Goal: Use online tool/utility: Utilize a website feature to perform a specific function

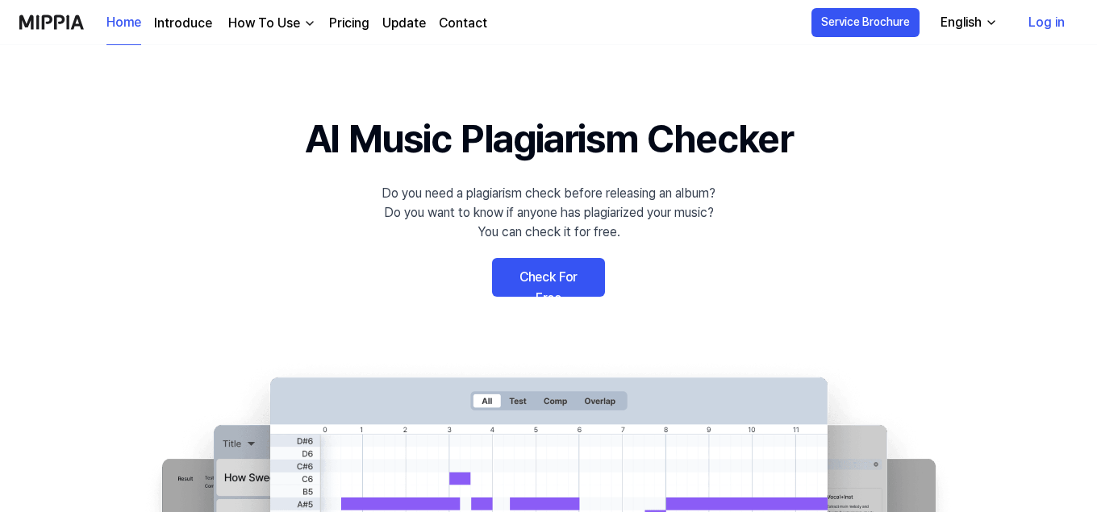
click at [571, 272] on link "Check For Free" at bounding box center [548, 277] width 113 height 39
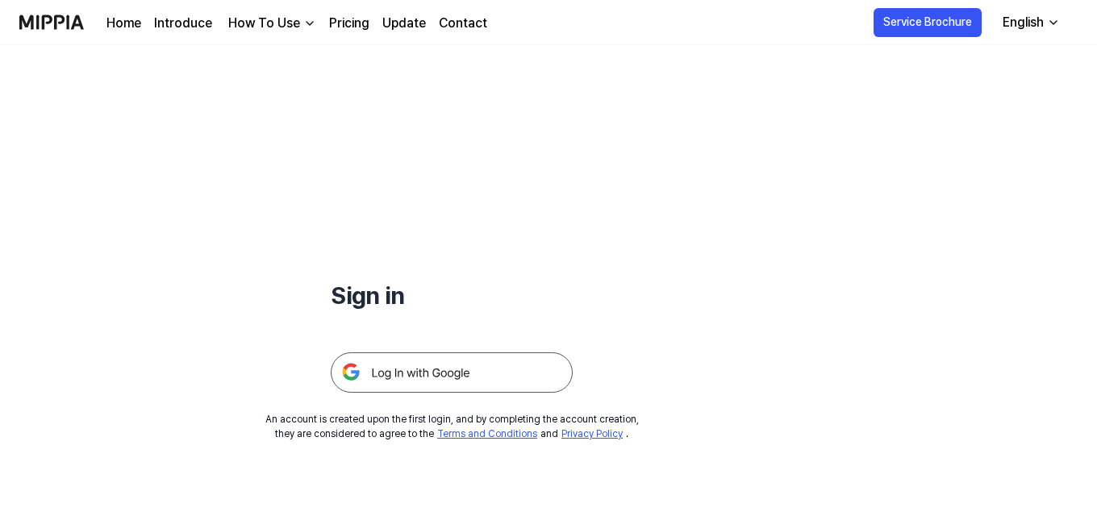
click at [457, 378] on img at bounding box center [452, 373] width 242 height 40
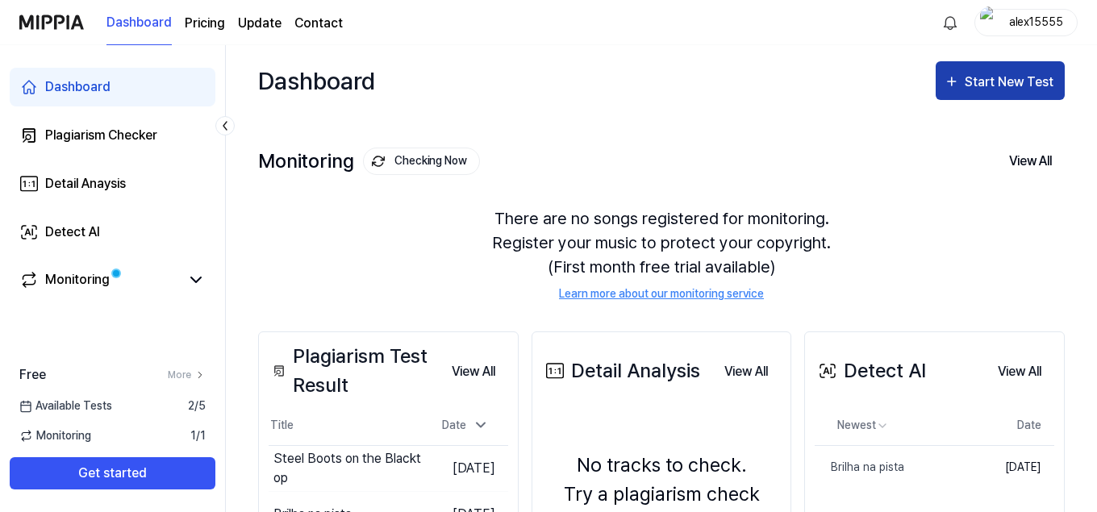
click at [980, 85] on div "Start New Test" at bounding box center [1011, 82] width 92 height 21
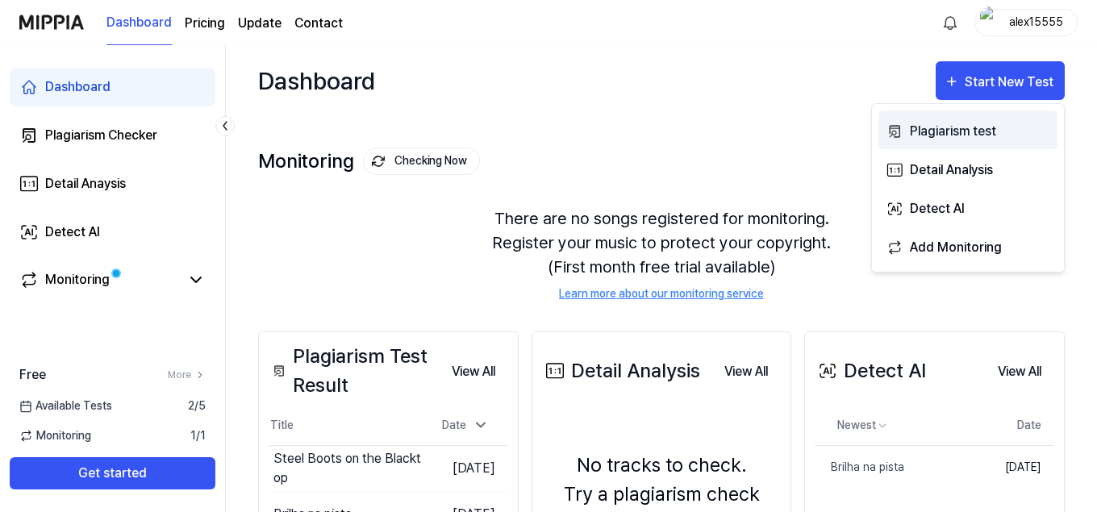
click at [969, 129] on div "Plagiarism test" at bounding box center [980, 131] width 140 height 21
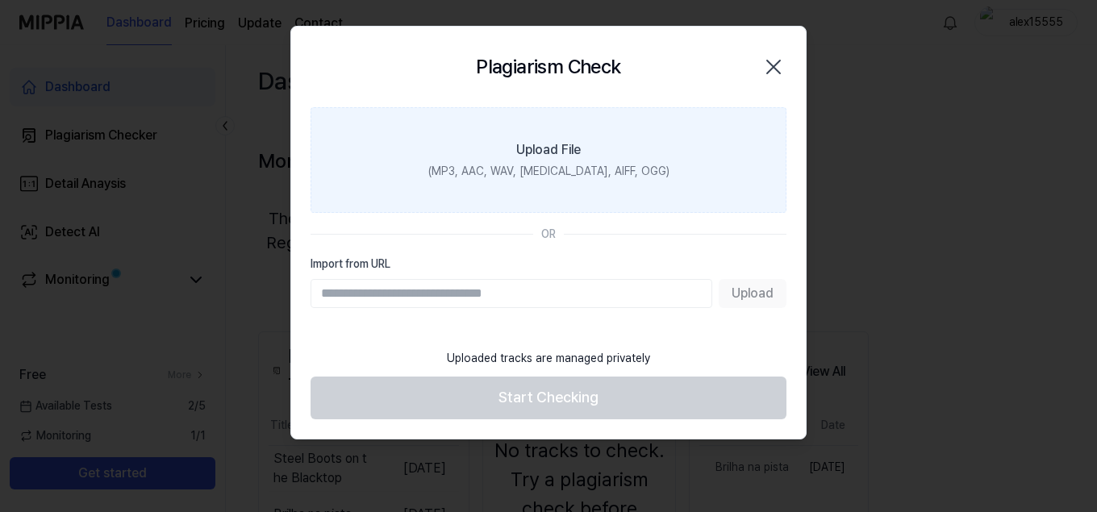
click at [549, 160] on label "Upload File (MP3, AAC, WAV, [MEDICAL_DATA], AIFF, OGG)" at bounding box center [549, 160] width 476 height 106
click at [0, 0] on input "Upload File (MP3, AAC, WAV, [MEDICAL_DATA], AIFF, OGG)" at bounding box center [0, 0] width 0 height 0
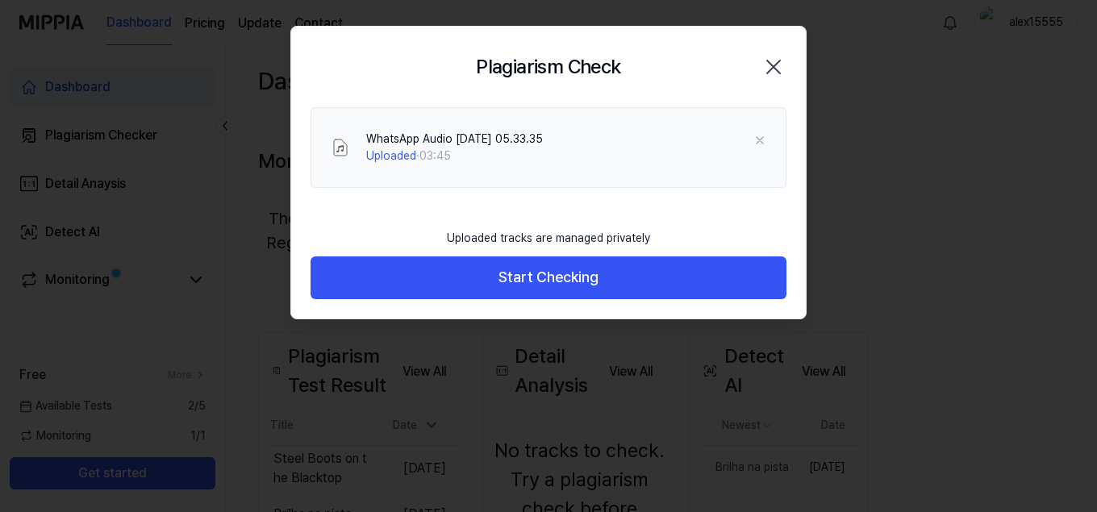
click at [548, 265] on button "Start Checking" at bounding box center [549, 278] width 476 height 43
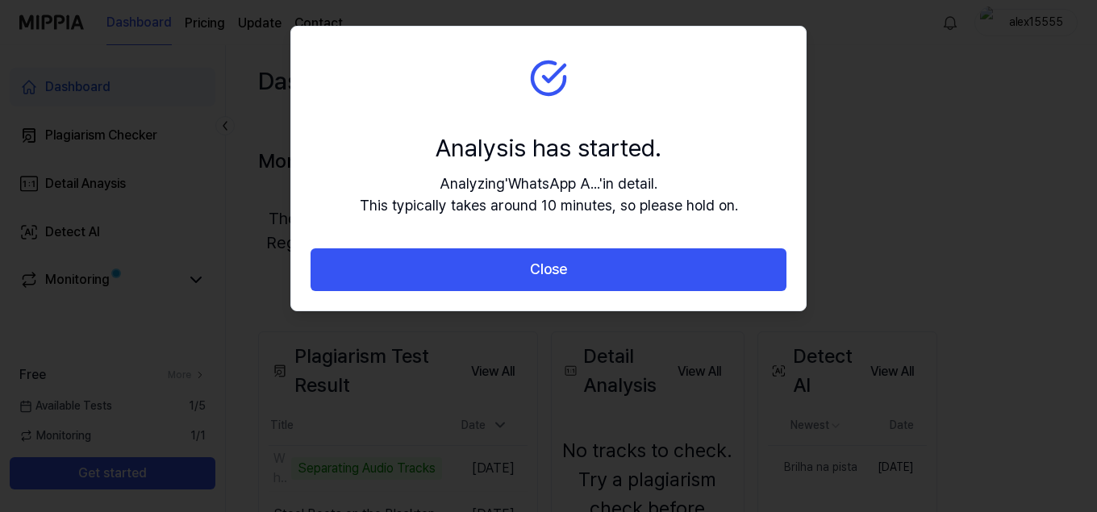
click at [540, 270] on button "Close" at bounding box center [549, 270] width 476 height 43
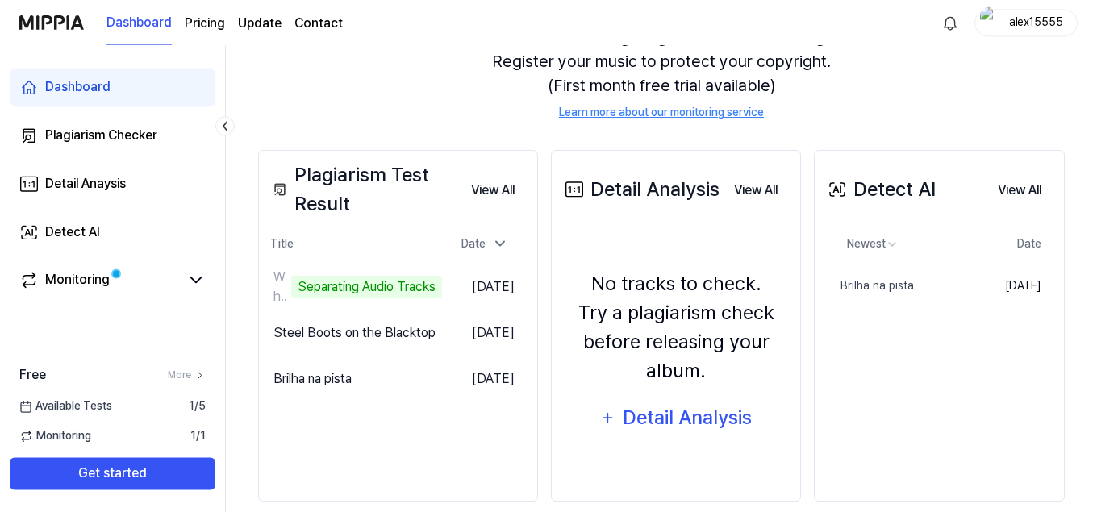
scroll to position [182, 0]
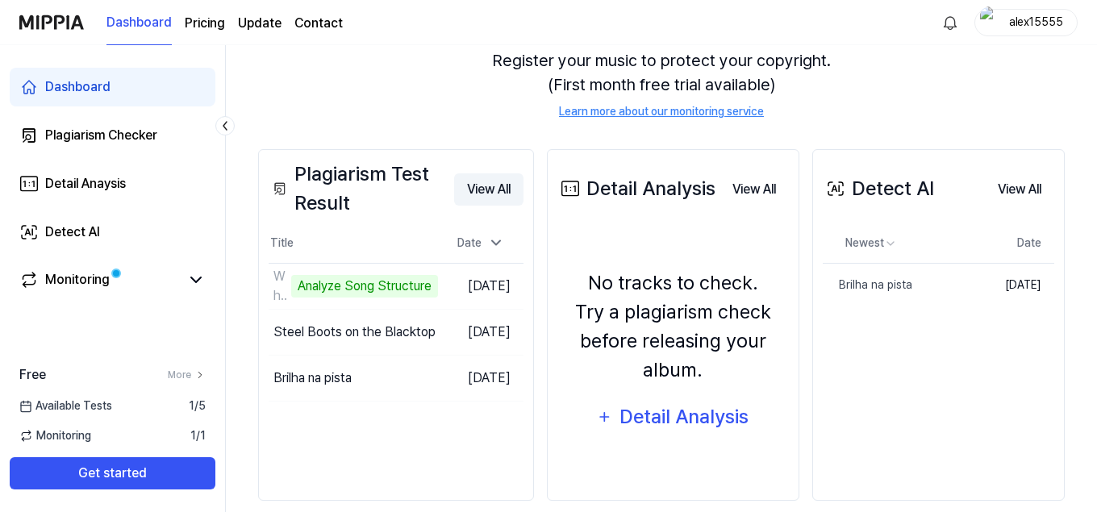
click at [524, 191] on button "View All" at bounding box center [488, 189] width 69 height 32
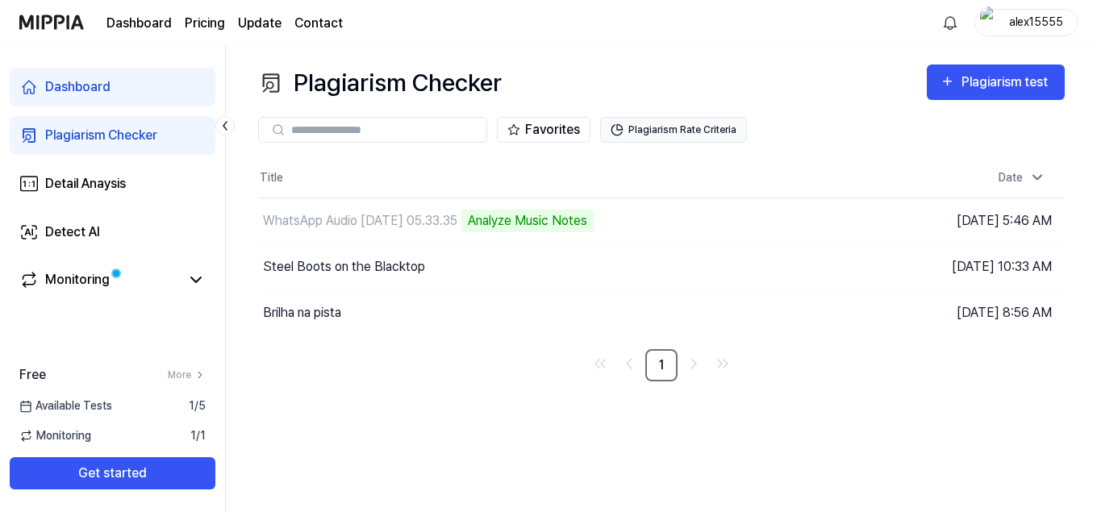
click at [659, 133] on button "Plagiarism Rate Criteria" at bounding box center [673, 130] width 147 height 26
click at [662, 132] on button "Plagiarism Rate Criteria" at bounding box center [673, 130] width 147 height 26
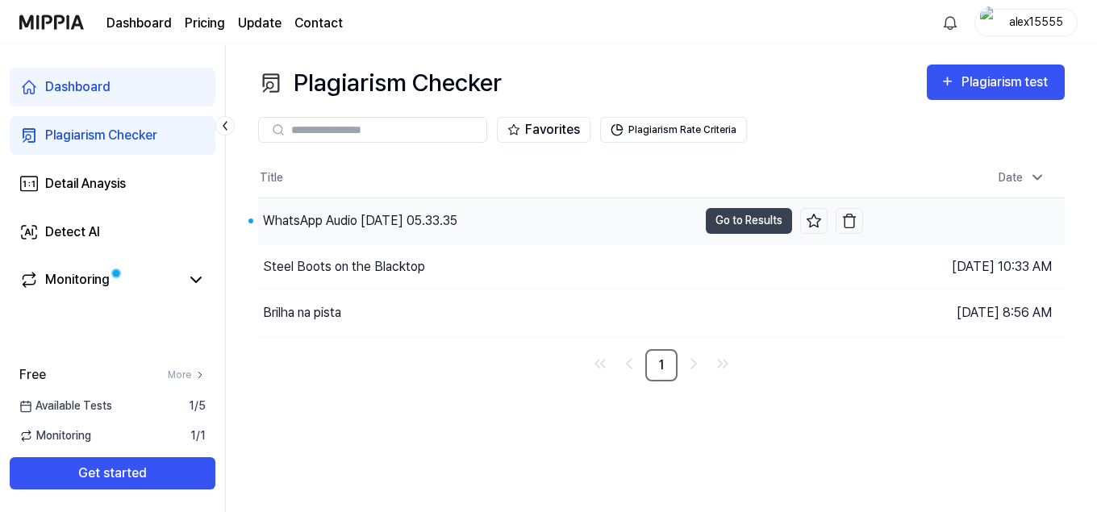
click at [755, 225] on button "Go to Results" at bounding box center [749, 221] width 86 height 26
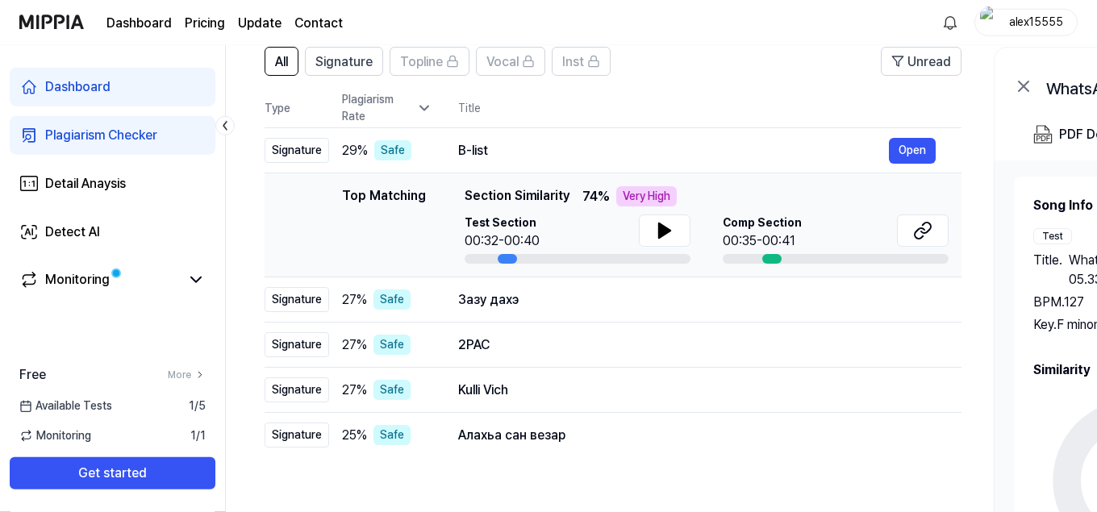
scroll to position [125, 0]
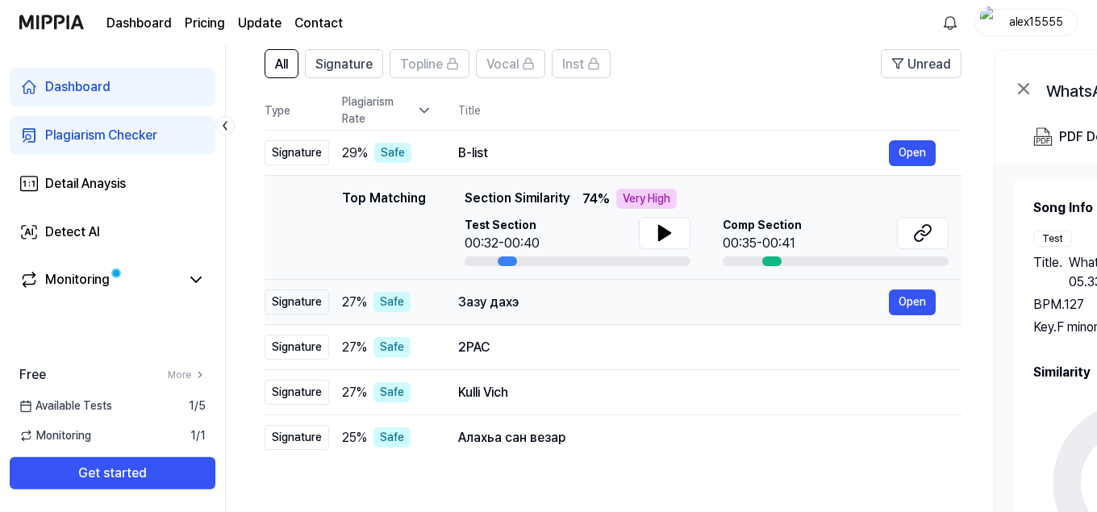
click at [648, 304] on div "Зазу дахэ" at bounding box center [673, 302] width 431 height 19
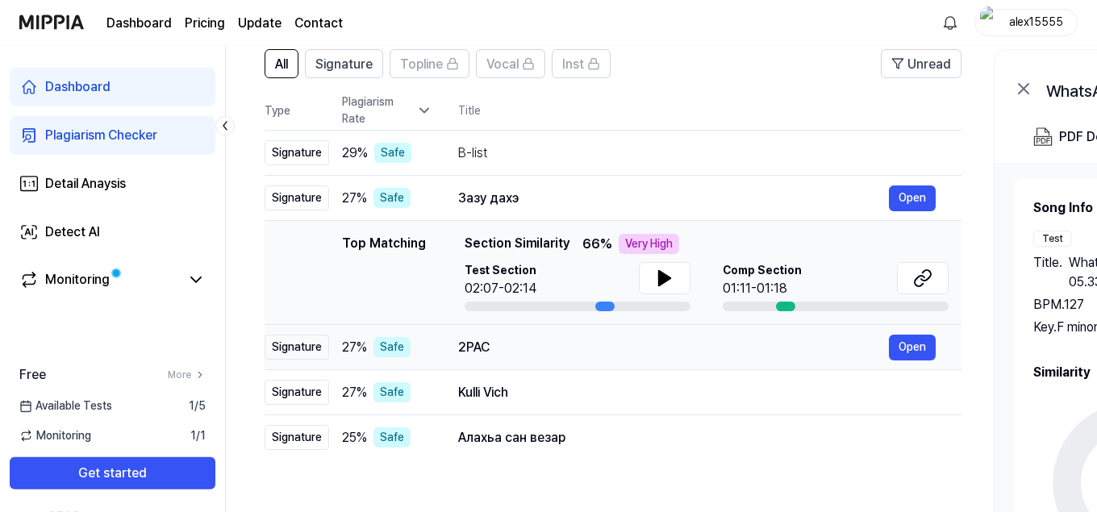
click at [652, 353] on div "2PAC" at bounding box center [673, 347] width 431 height 19
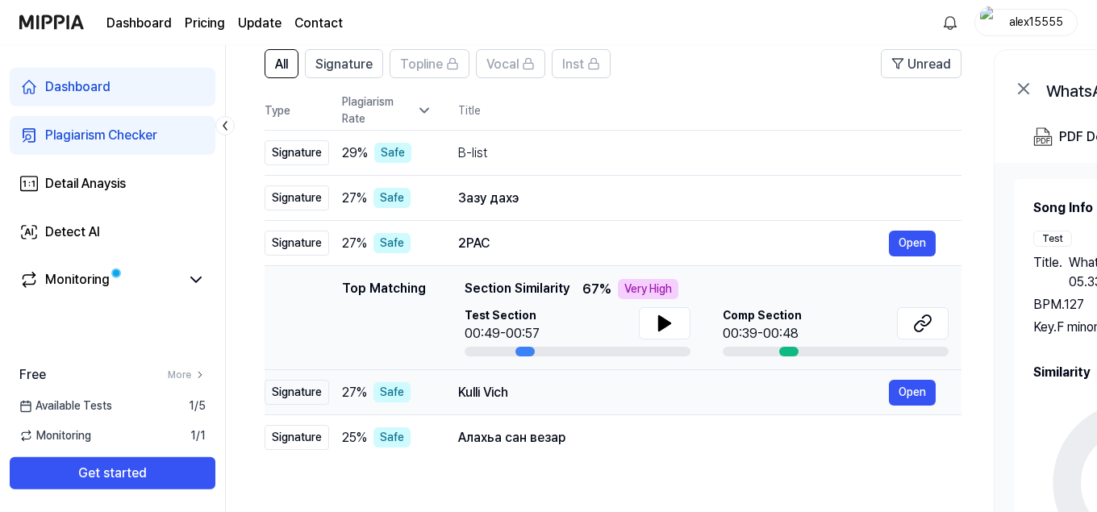
click at [655, 395] on div "Kulli Vich" at bounding box center [673, 392] width 431 height 19
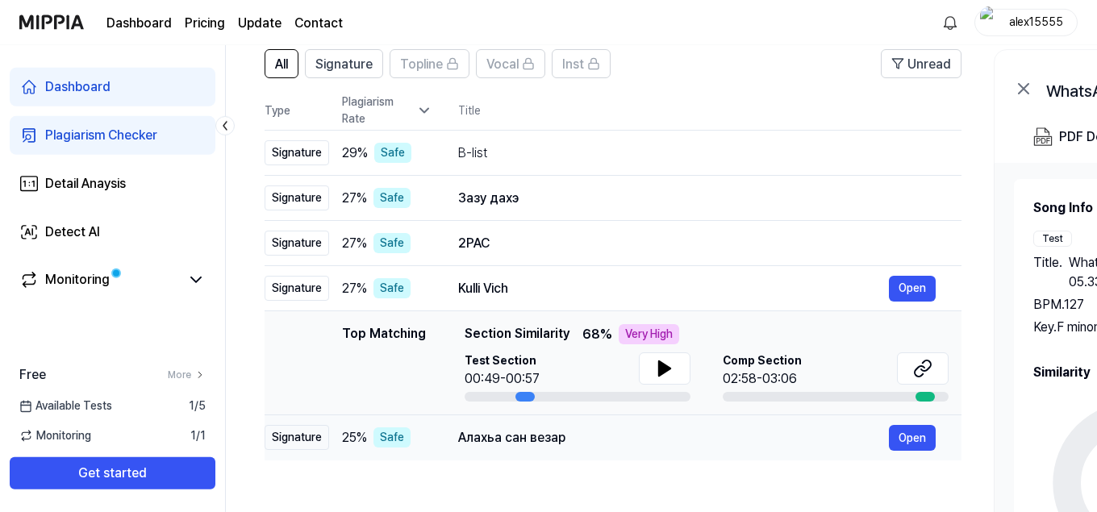
click at [664, 432] on div "Алахьа сан везар" at bounding box center [673, 437] width 431 height 19
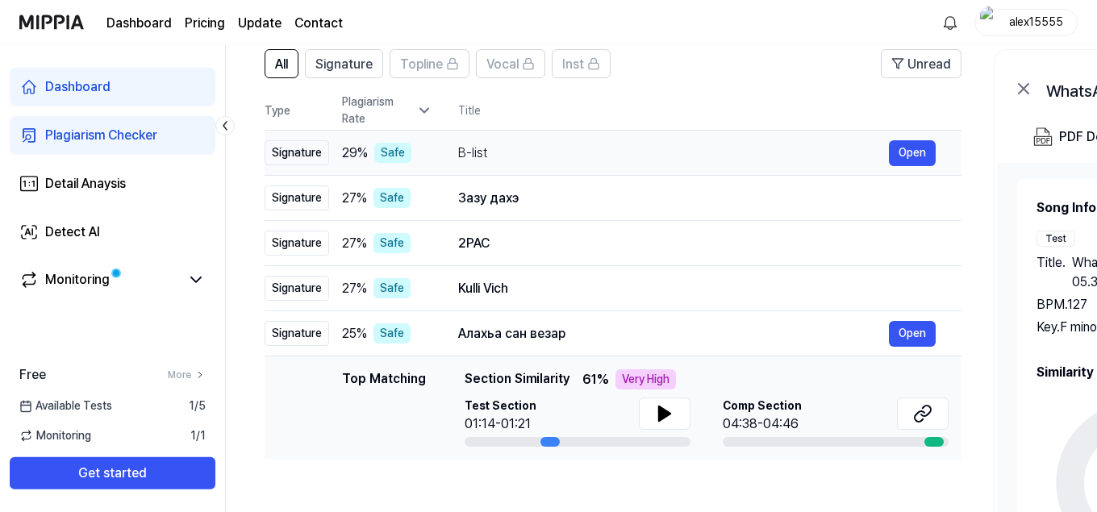
click at [625, 151] on div "B-list" at bounding box center [673, 153] width 431 height 19
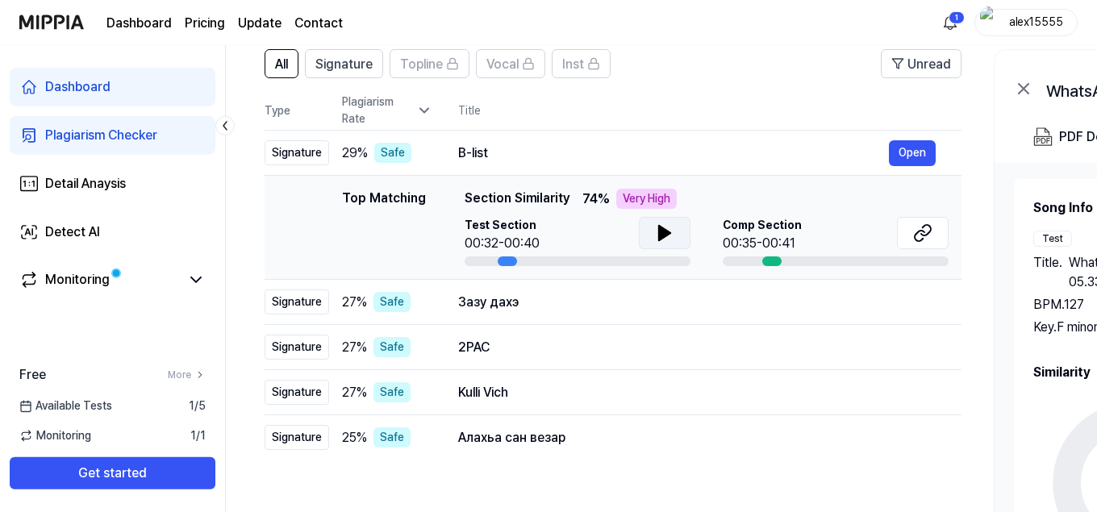
click at [662, 234] on icon at bounding box center [664, 233] width 11 height 15
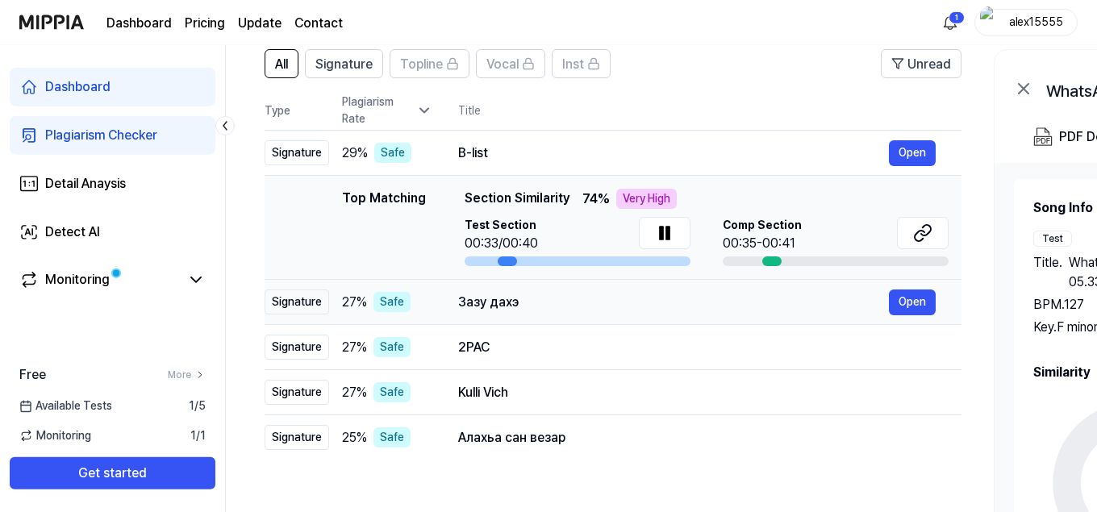
click at [666, 232] on icon at bounding box center [667, 233] width 3 height 13
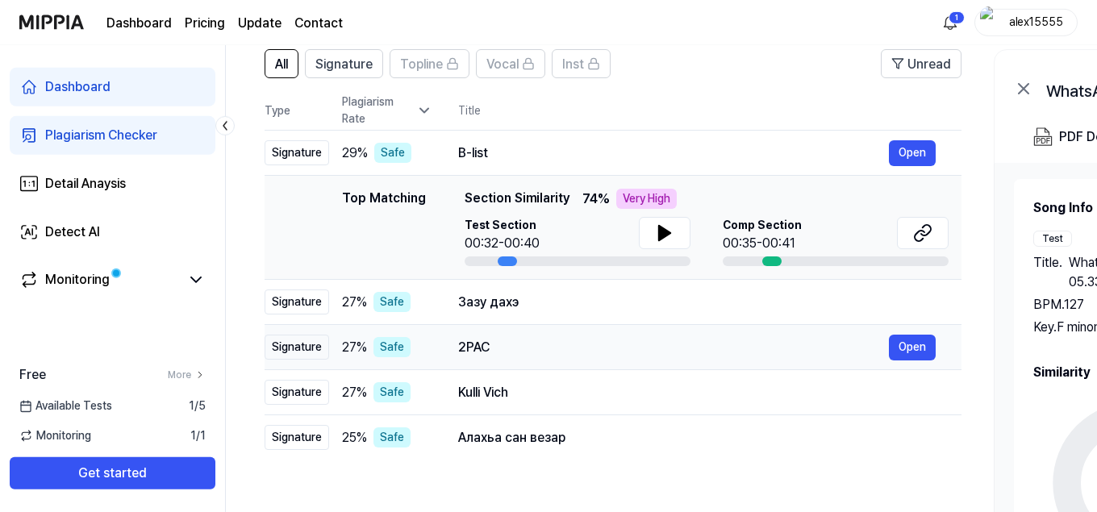
click at [662, 235] on icon at bounding box center [664, 233] width 11 height 15
click at [922, 235] on icon at bounding box center [926, 230] width 10 height 10
click at [660, 232] on icon at bounding box center [664, 233] width 11 height 15
click at [575, 302] on div "Зазу дахэ" at bounding box center [673, 302] width 431 height 19
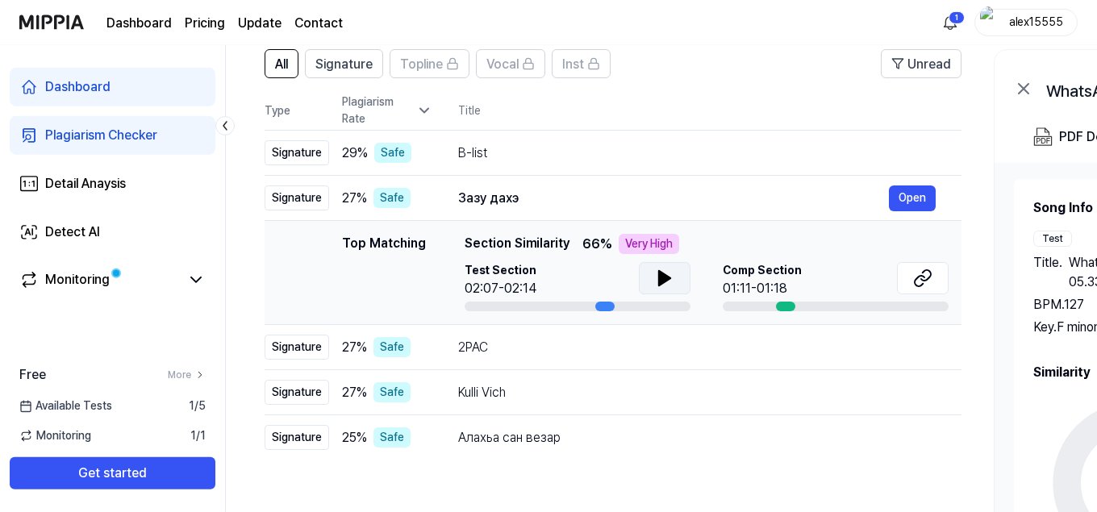
click at [665, 278] on icon at bounding box center [664, 278] width 11 height 15
click at [920, 279] on icon at bounding box center [922, 278] width 19 height 19
click at [592, 346] on div "2PAC" at bounding box center [673, 347] width 431 height 19
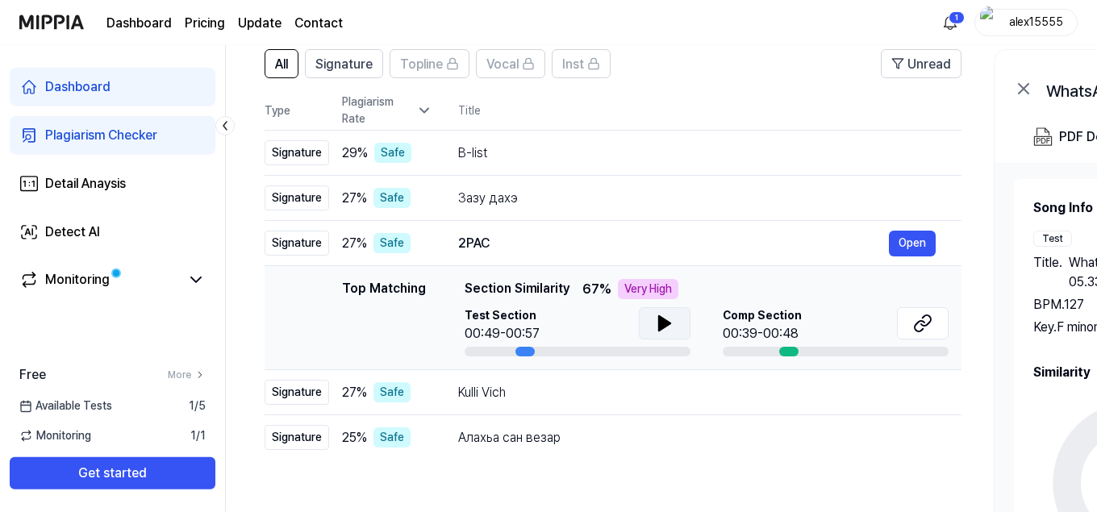
click at [662, 323] on icon at bounding box center [664, 323] width 11 height 15
click at [922, 325] on icon at bounding box center [926, 320] width 10 height 10
click at [662, 318] on icon at bounding box center [664, 323] width 11 height 15
click at [590, 392] on div "Kulli Vich" at bounding box center [673, 392] width 431 height 19
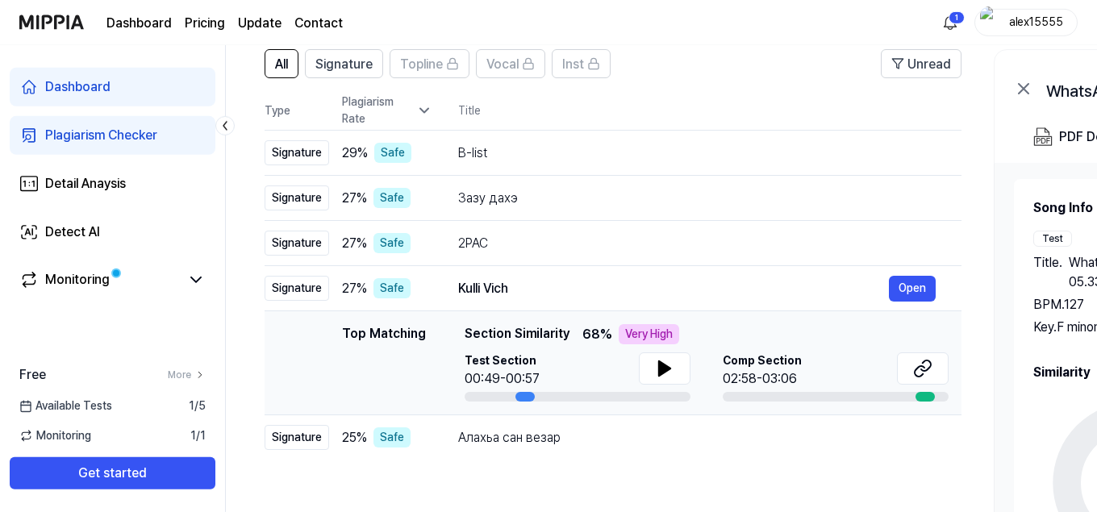
click at [662, 370] on icon at bounding box center [664, 368] width 11 height 15
click at [925, 366] on icon at bounding box center [922, 368] width 19 height 19
click at [504, 439] on div "Алахьа сан везар" at bounding box center [673, 437] width 431 height 19
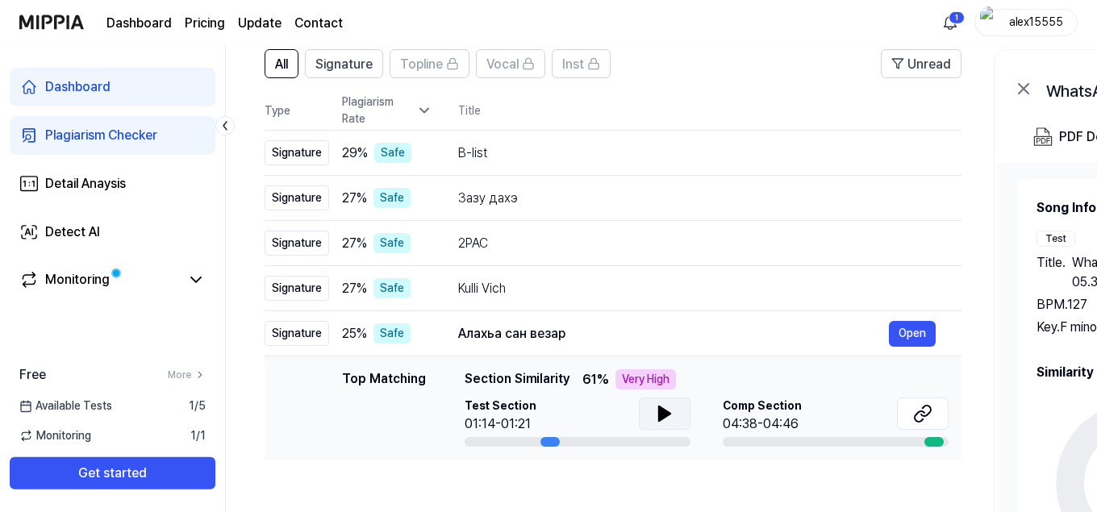
click at [660, 415] on icon at bounding box center [664, 414] width 11 height 15
click at [921, 417] on icon at bounding box center [922, 413] width 19 height 19
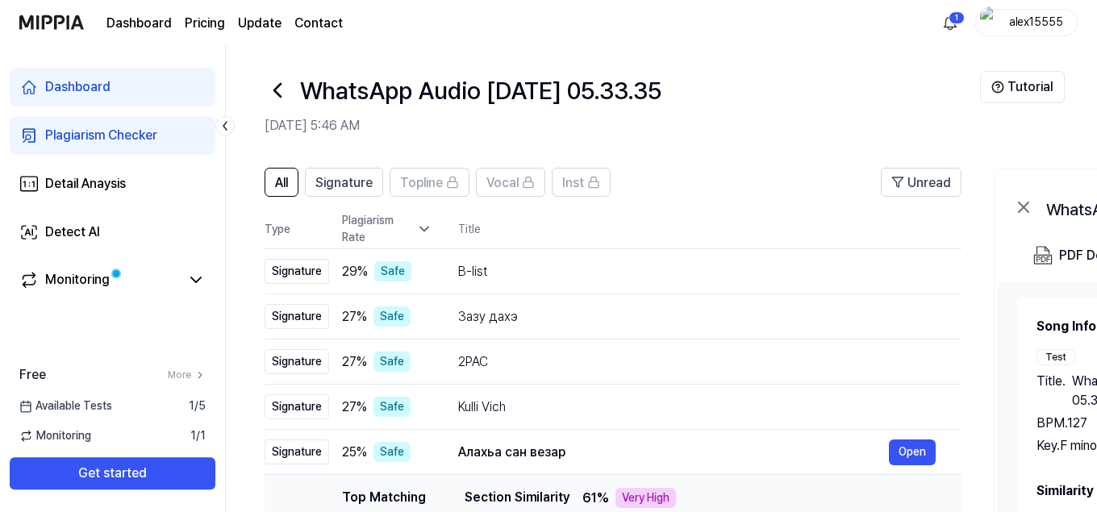
scroll to position [0, 0]
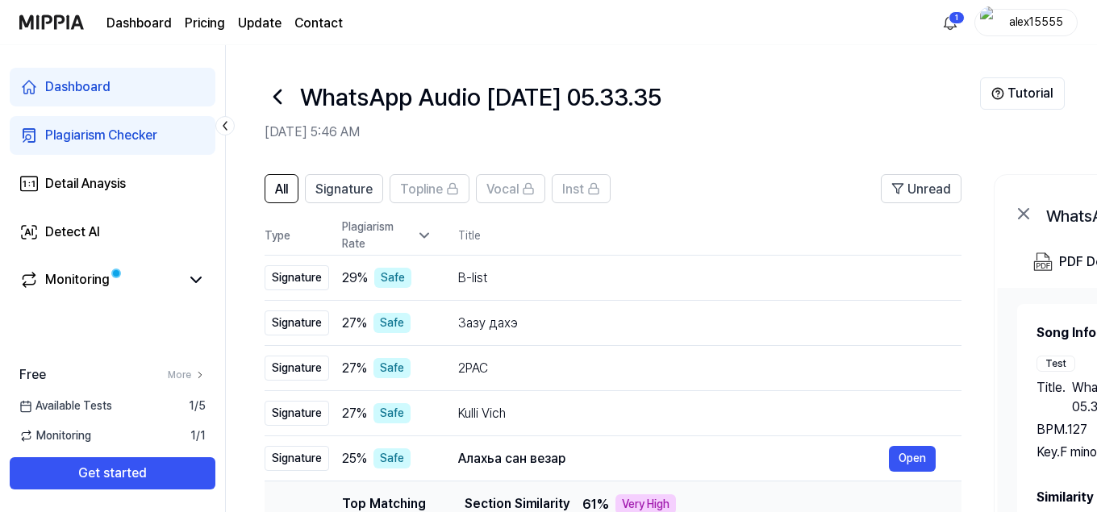
click at [943, 19] on html "Dashboard Pricing Update Contact 1 alex15555 Dashboard Plagiarism Checker Detai…" at bounding box center [548, 256] width 1097 height 512
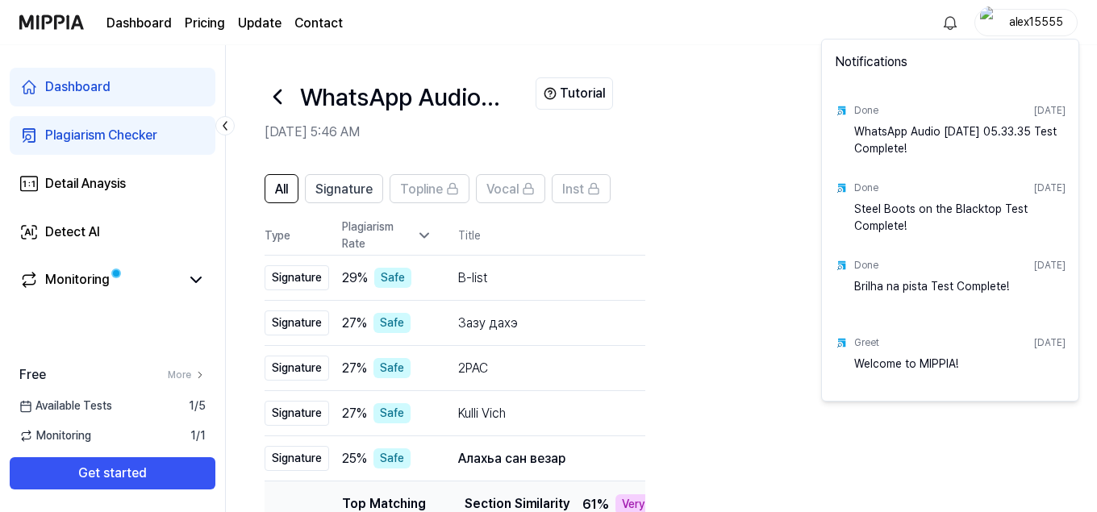
click at [713, 44] on nav "Dashboard Pricing Update Contact alex15555" at bounding box center [548, 22] width 1097 height 45
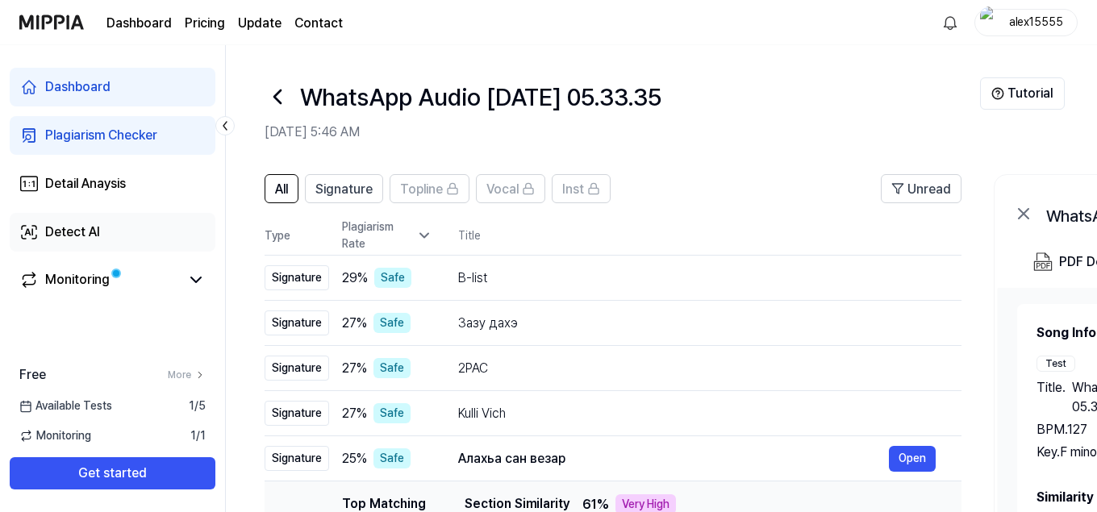
click at [87, 236] on div "Detect AI" at bounding box center [72, 232] width 55 height 19
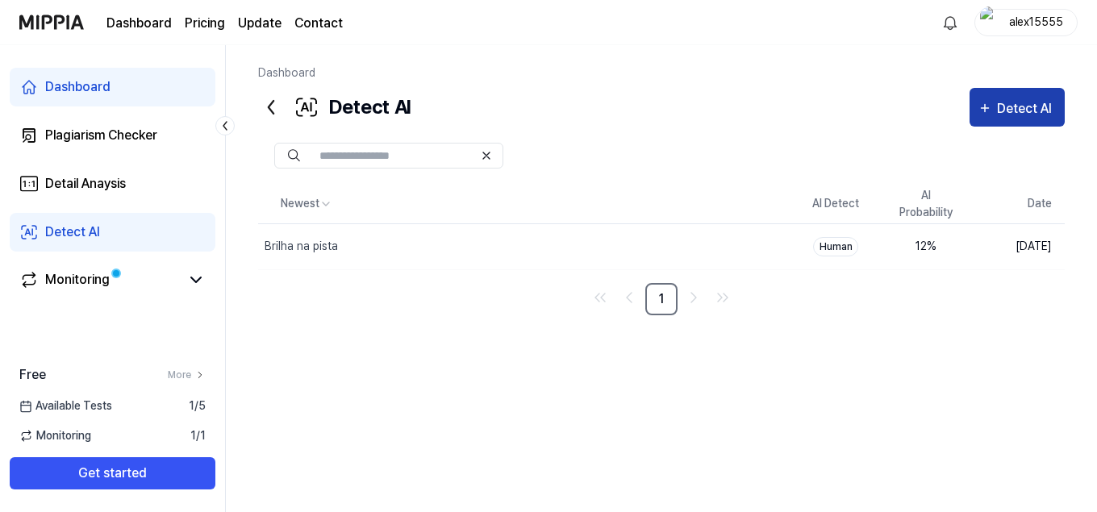
click at [1001, 108] on div "Detect AI" at bounding box center [1027, 108] width 60 height 21
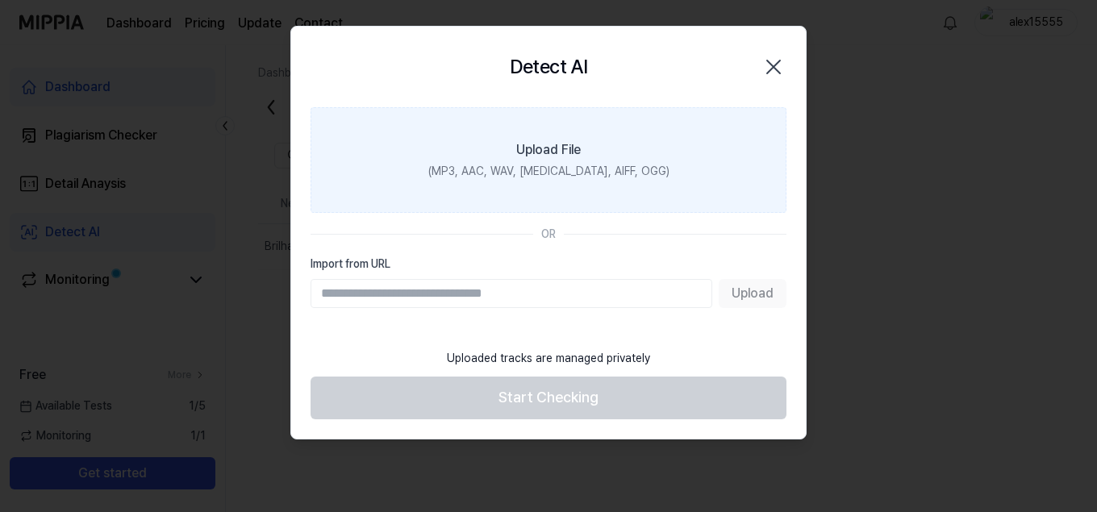
click at [550, 154] on div "Upload File" at bounding box center [548, 149] width 65 height 19
click at [0, 0] on input "Upload File (MP3, AAC, WAV, [MEDICAL_DATA], AIFF, OGG)" at bounding box center [0, 0] width 0 height 0
click at [562, 169] on div "(MP3, AAC, WAV, [MEDICAL_DATA], AIFF, OGG)" at bounding box center [548, 171] width 241 height 17
click at [0, 0] on input "Upload File (MP3, AAC, WAV, [MEDICAL_DATA], AIFF, OGG)" at bounding box center [0, 0] width 0 height 0
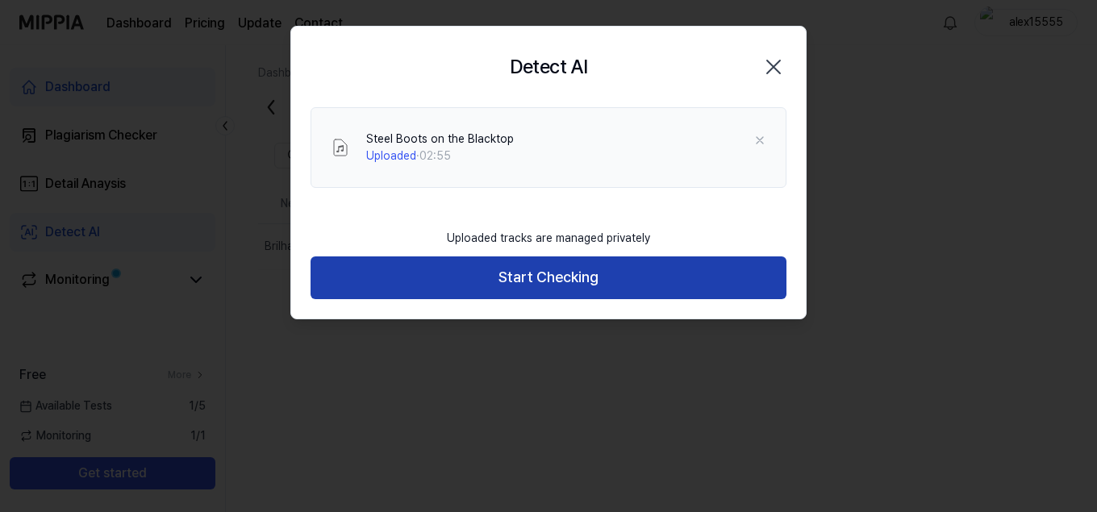
click at [584, 283] on button "Start Checking" at bounding box center [549, 278] width 476 height 43
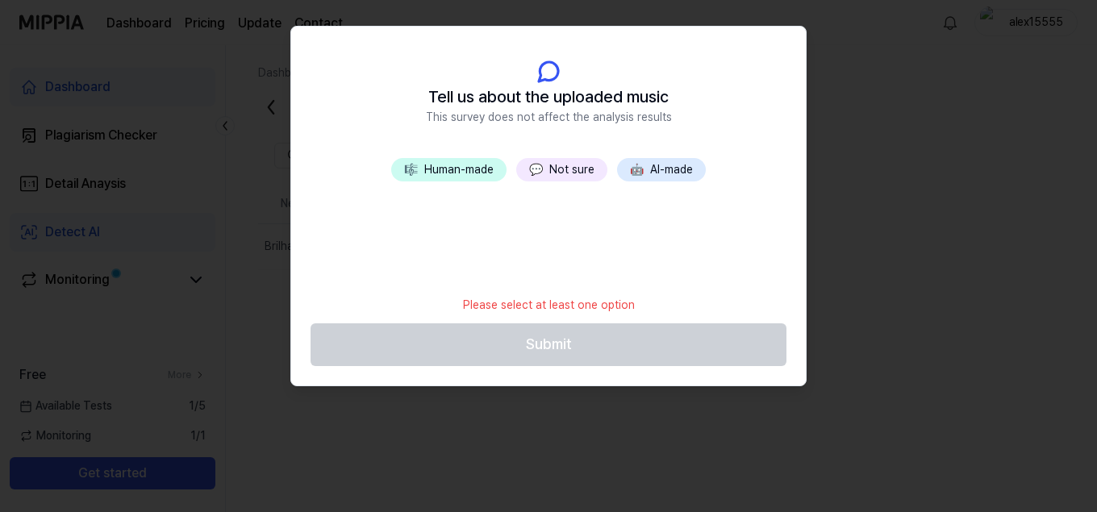
click at [551, 169] on button "💬 Not sure" at bounding box center [561, 169] width 91 height 23
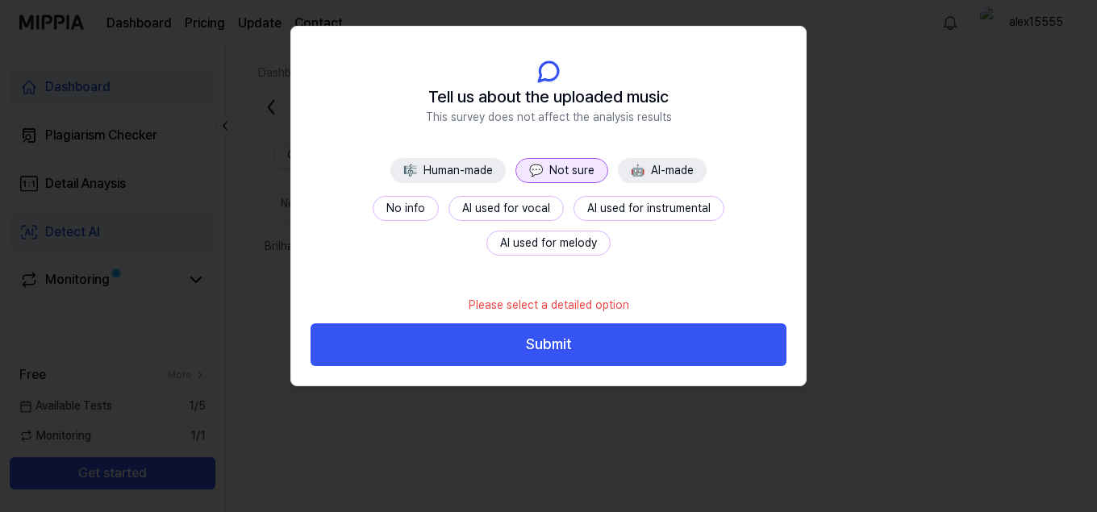
click at [373, 207] on button "No info" at bounding box center [406, 208] width 66 height 25
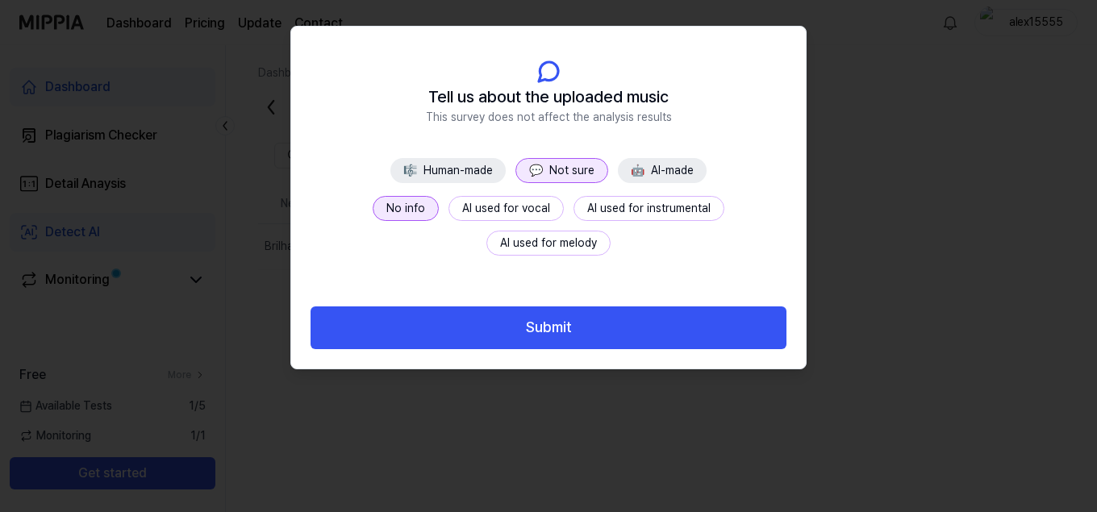
click at [543, 328] on button "Submit" at bounding box center [549, 328] width 476 height 43
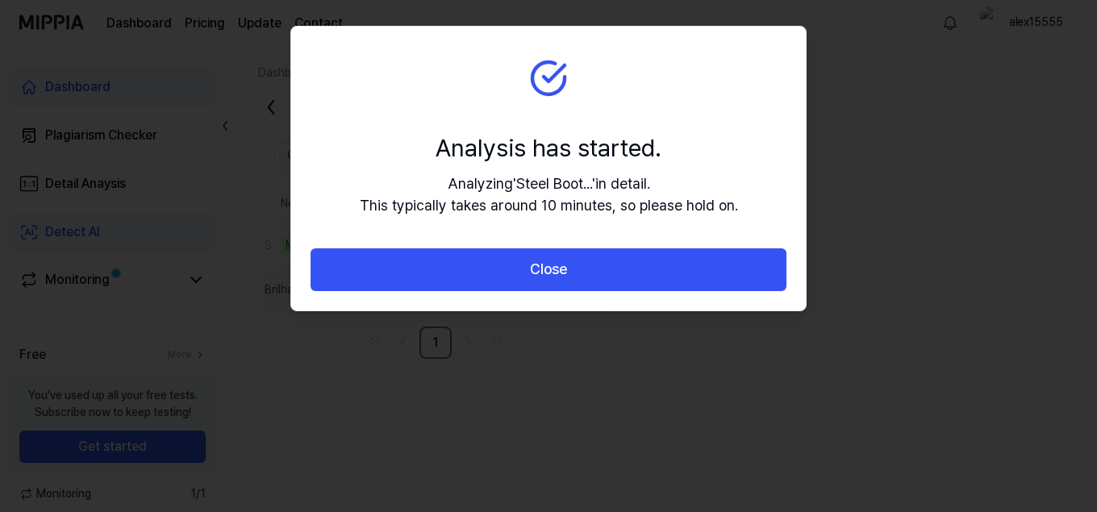
click at [584, 274] on button "Close" at bounding box center [549, 270] width 476 height 43
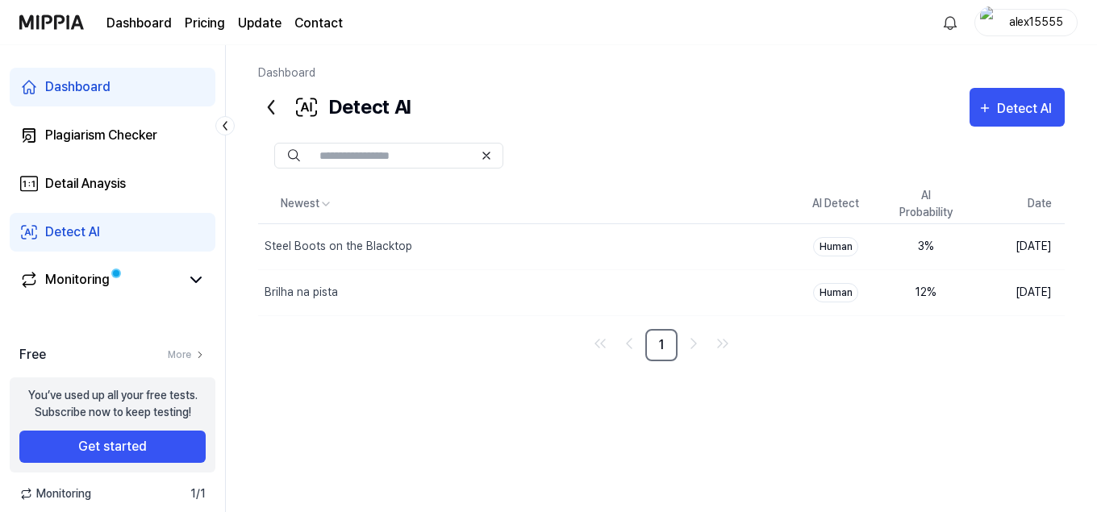
click at [1017, 107] on div "Detect AI" at bounding box center [1027, 108] width 60 height 21
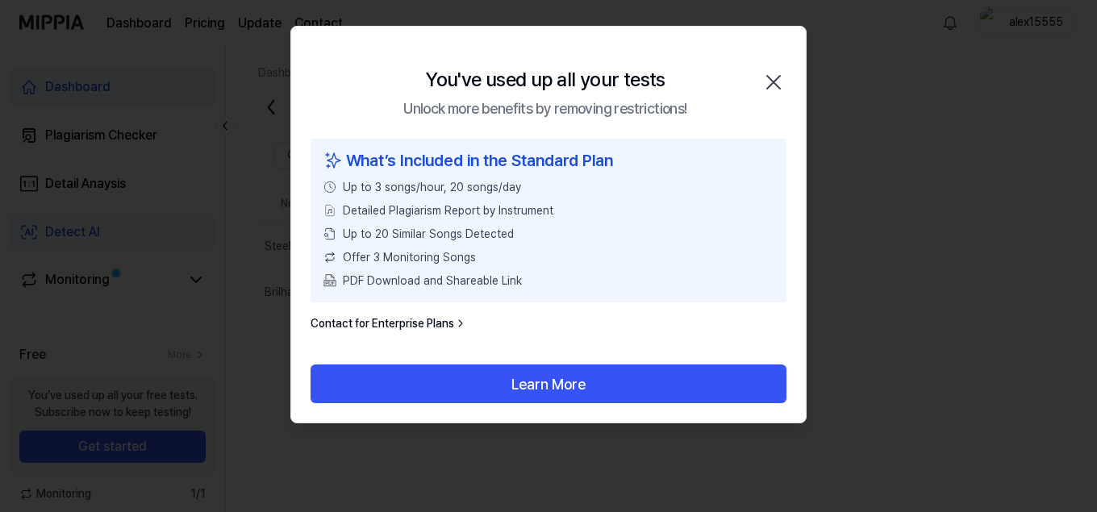
click at [769, 90] on icon "button" at bounding box center [774, 82] width 26 height 26
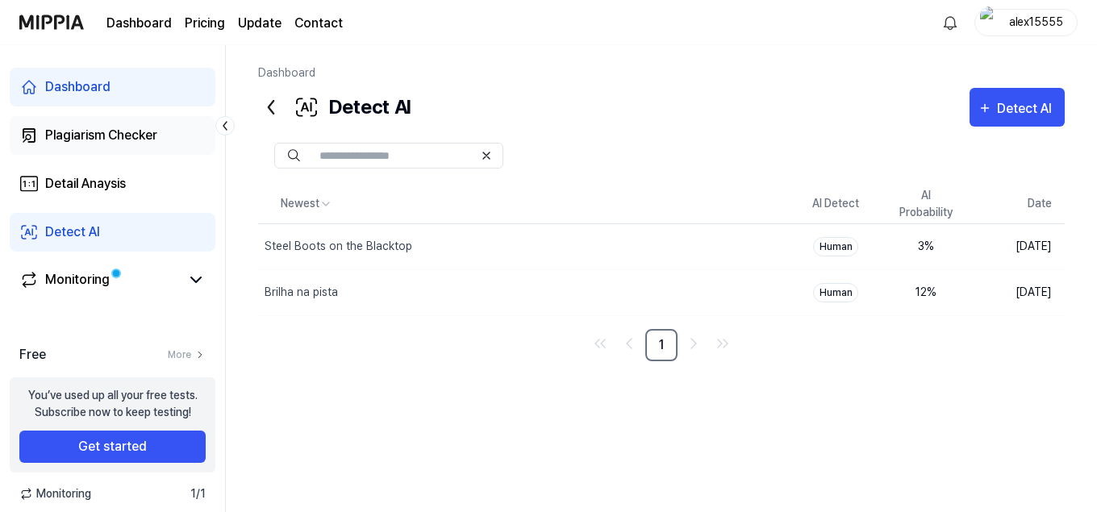
click at [132, 139] on div "Plagiarism Checker" at bounding box center [101, 135] width 112 height 19
